Goal: Transaction & Acquisition: Download file/media

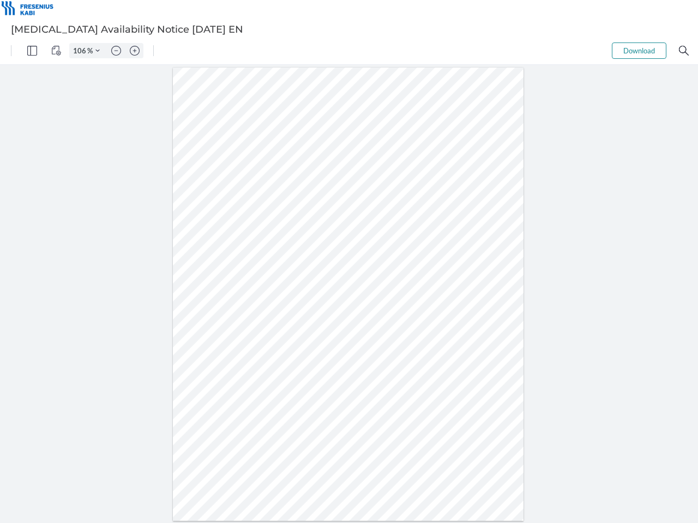
click at [32, 51] on img "Panel" at bounding box center [32, 51] width 10 height 10
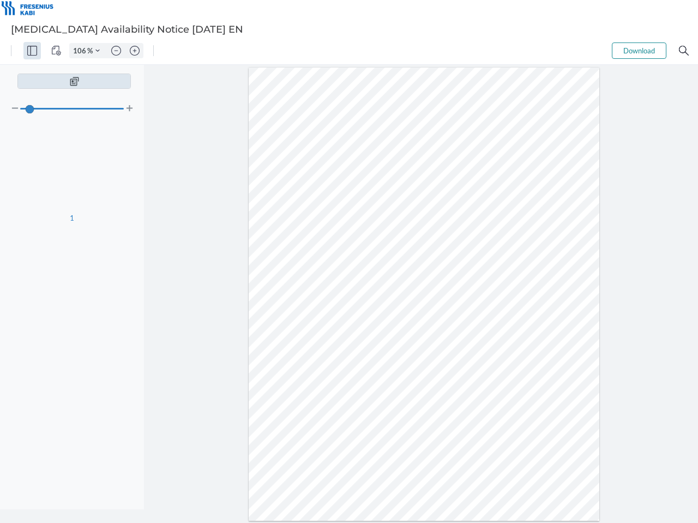
click at [56, 51] on img "View Controls" at bounding box center [56, 51] width 10 height 10
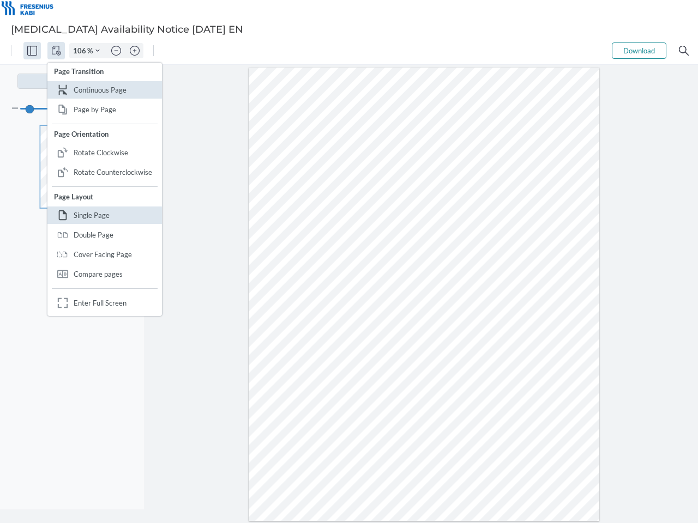
click at [81, 51] on input "106" at bounding box center [78, 51] width 17 height 10
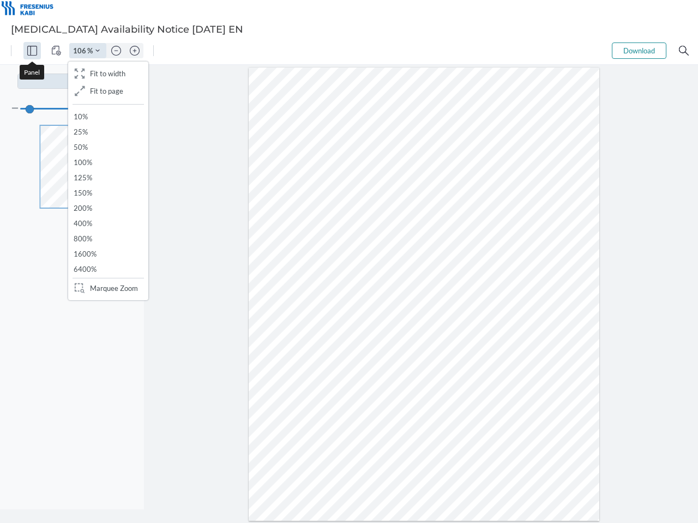
click at [98, 51] on img "Zoom Controls" at bounding box center [97, 51] width 4 height 4
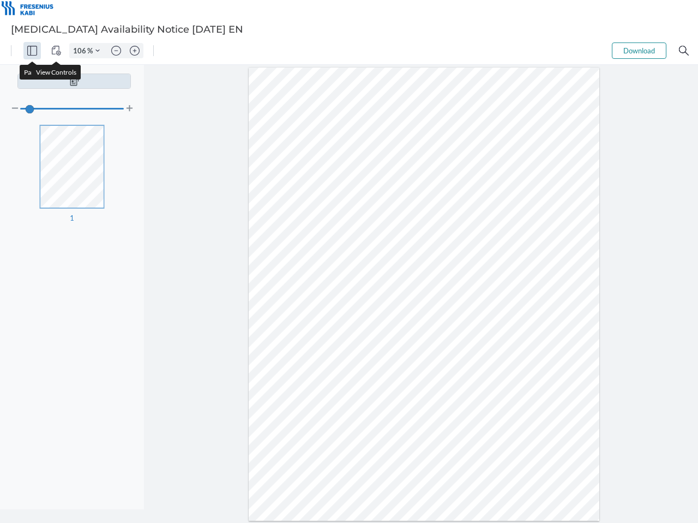
click at [116, 51] on img "Zoom out" at bounding box center [116, 51] width 10 height 10
click at [135, 51] on img "Zoom in" at bounding box center [135, 51] width 10 height 10
type input "106"
click at [639, 51] on button "Download" at bounding box center [638, 51] width 54 height 16
click at [683, 51] on img "Search" at bounding box center [684, 51] width 10 height 10
